Goal: Use online tool/utility: Utilize a website feature to perform a specific function

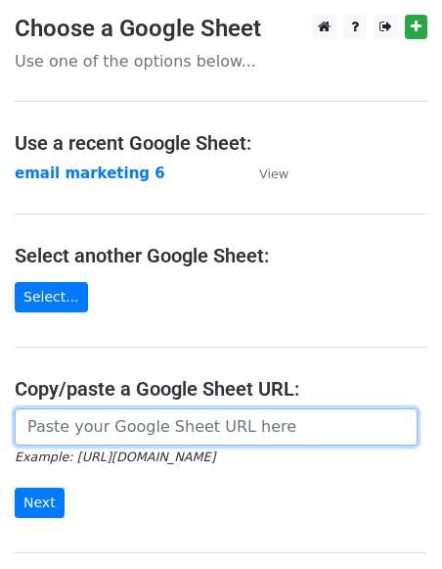
click at [77, 422] on input "url" at bounding box center [216, 426] width 403 height 37
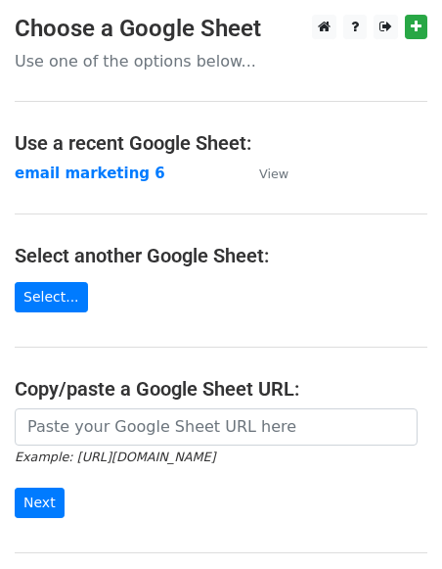
click at [148, 290] on main "Choose a Google Sheet Use one of the options below... Use a recent Google Sheet…" at bounding box center [221, 319] width 442 height 608
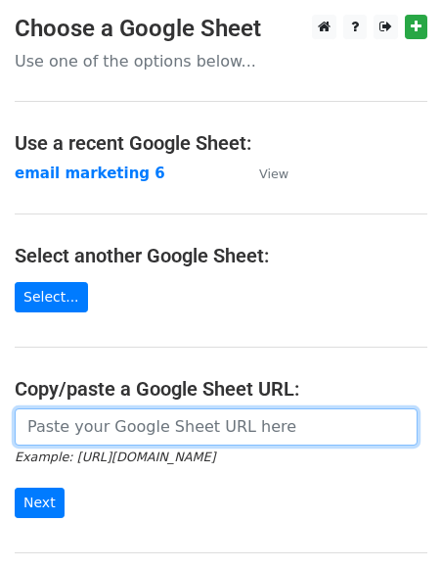
click at [59, 431] on input "url" at bounding box center [216, 426] width 403 height 37
click at [49, 426] on input "url" at bounding box center [216, 426] width 403 height 37
paste input "https://docs.google.com/spreadsheets/d/1tGb8W5ho62m7AcSXUISiYYbOoFn1kteSjV7pyv9…"
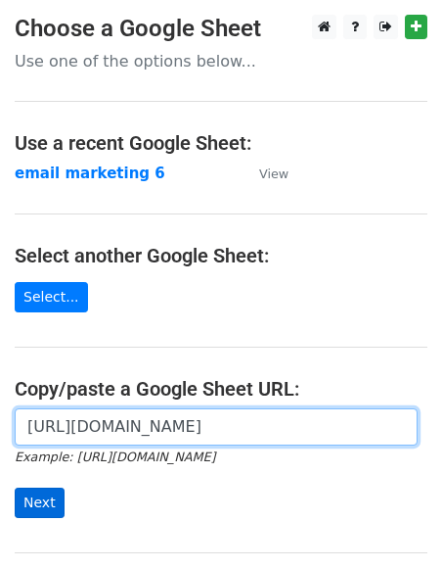
type input "https://docs.google.com/spreadsheets/d/1tGb8W5ho62m7AcSXUISiYYbOoFn1kteSjV7pyv9…"
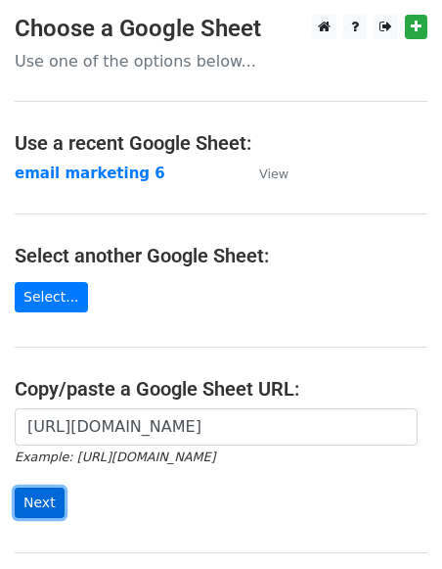
click at [22, 500] on input "Next" at bounding box center [40, 502] width 50 height 30
